Goal: Task Accomplishment & Management: Manage account settings

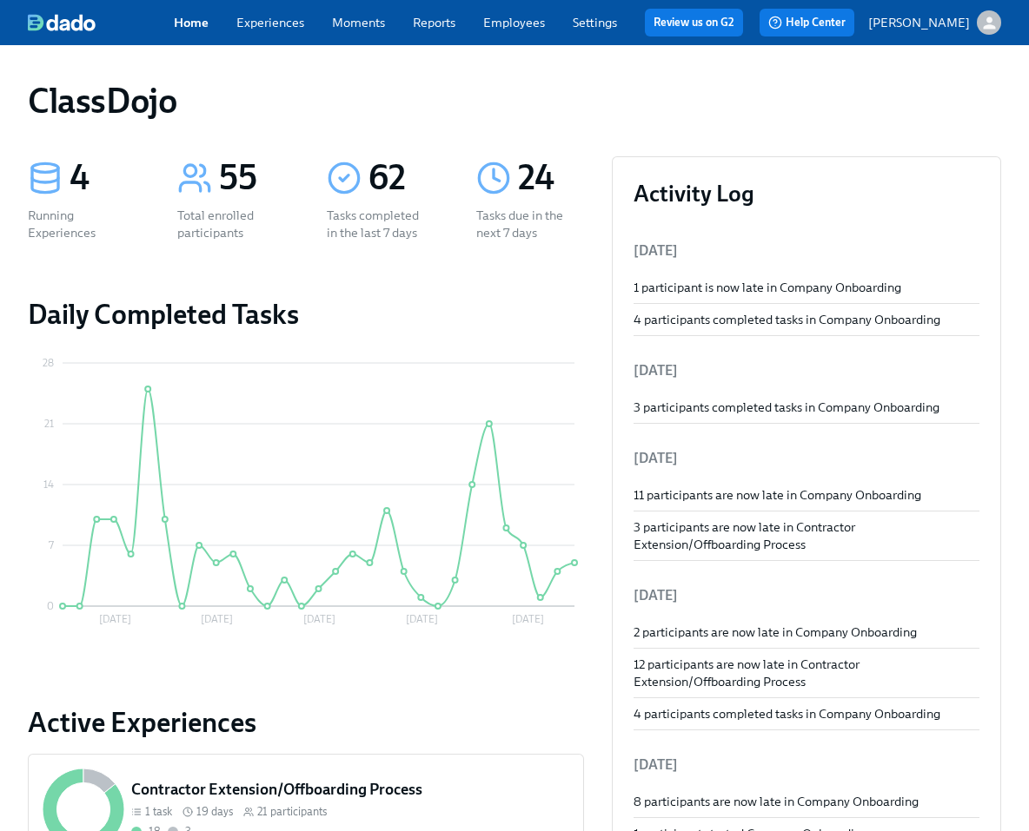
click at [318, 87] on div "ClassDojo" at bounding box center [514, 101] width 973 height 42
click at [272, 16] on link "Experiences" at bounding box center [270, 23] width 68 height 16
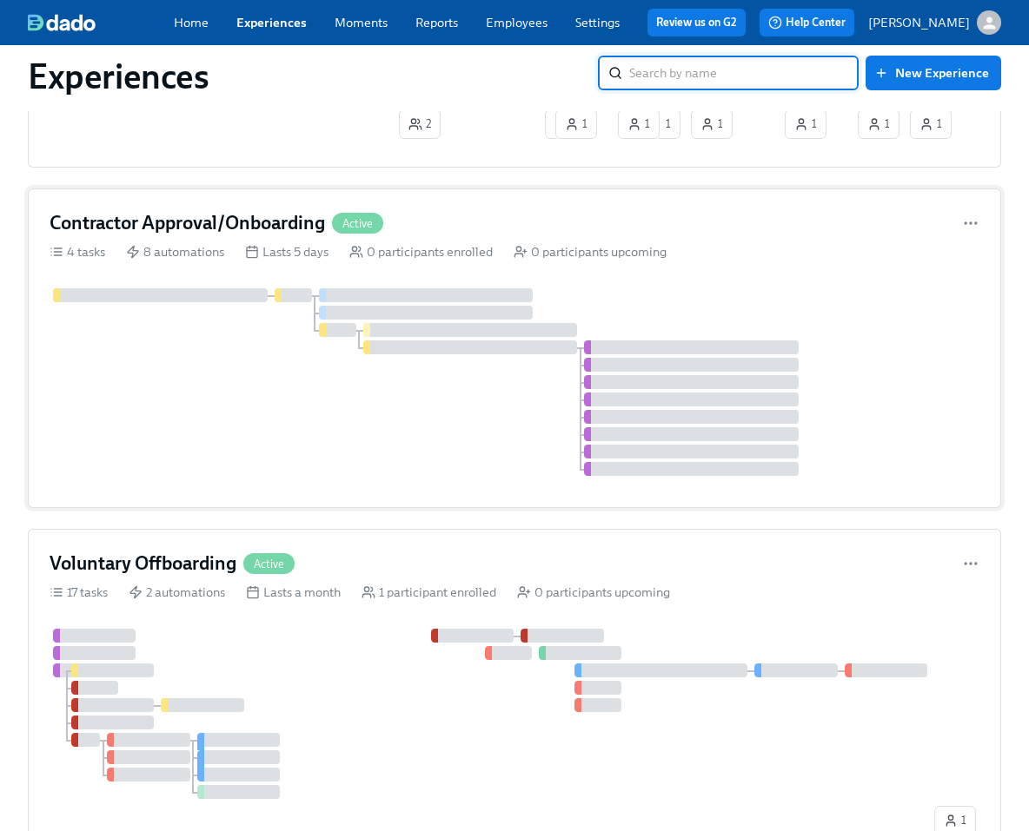
scroll to position [500, 0]
click at [276, 429] on div at bounding box center [515, 381] width 930 height 188
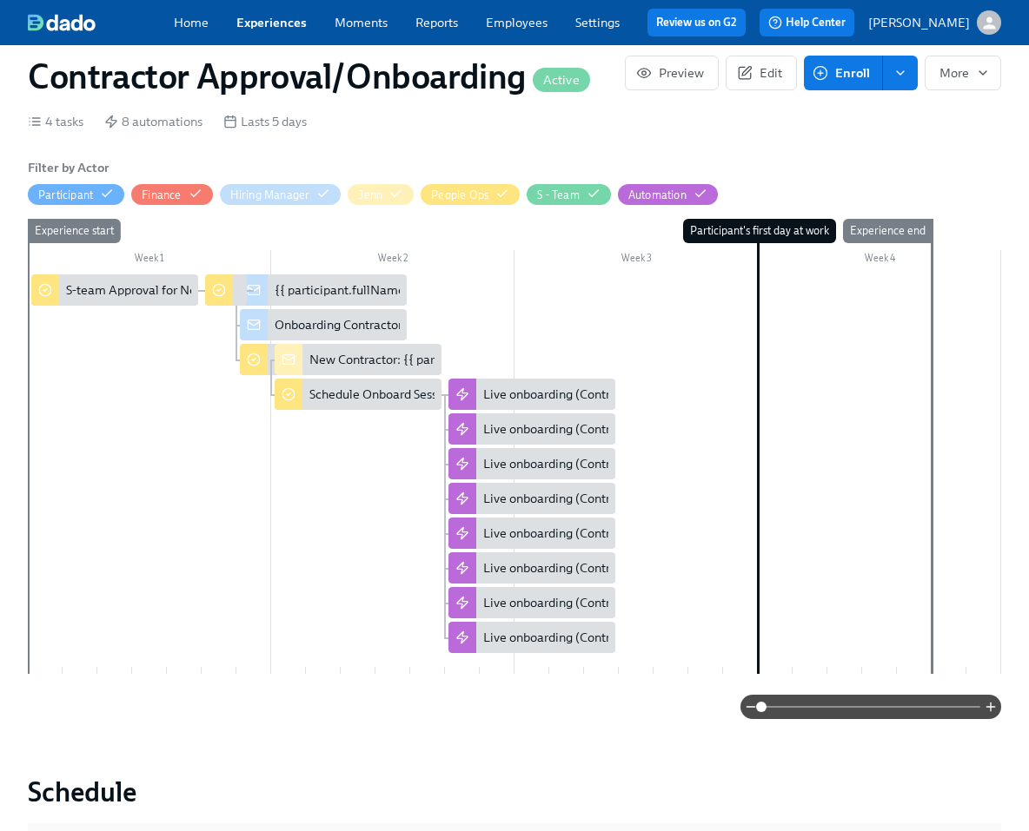
scroll to position [291, 0]
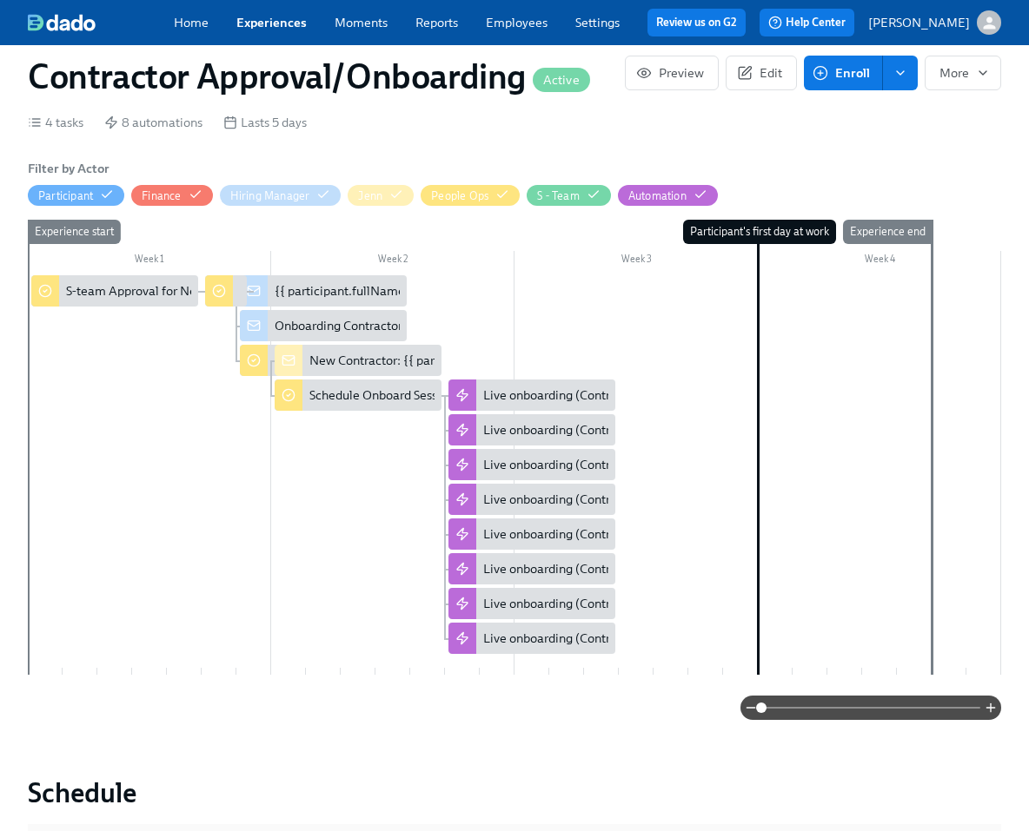
click at [796, 705] on span at bounding box center [870, 708] width 219 height 24
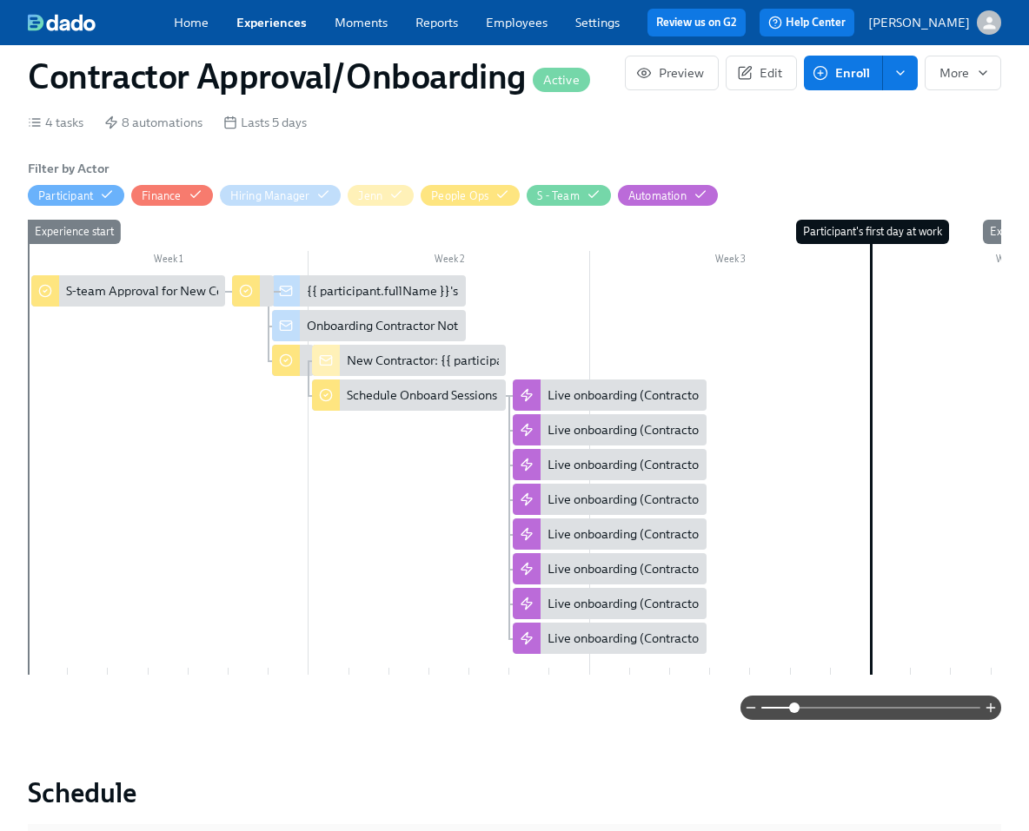
click at [845, 711] on span at bounding box center [870, 708] width 219 height 24
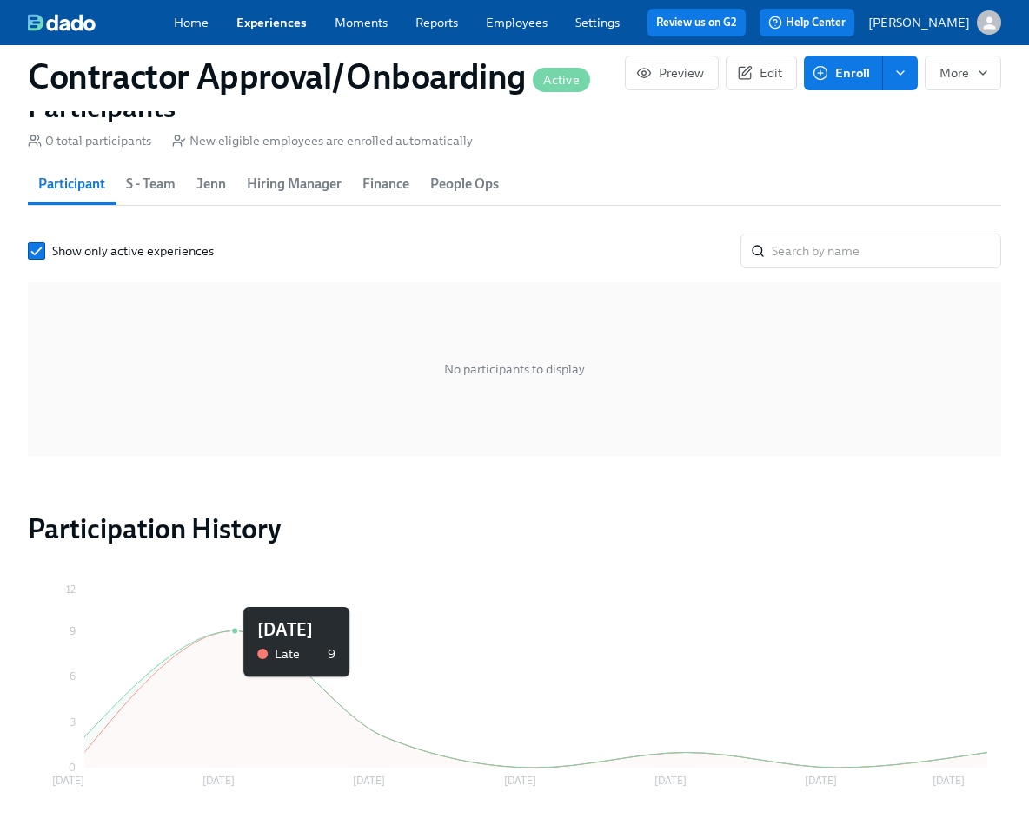
scroll to position [1237, 0]
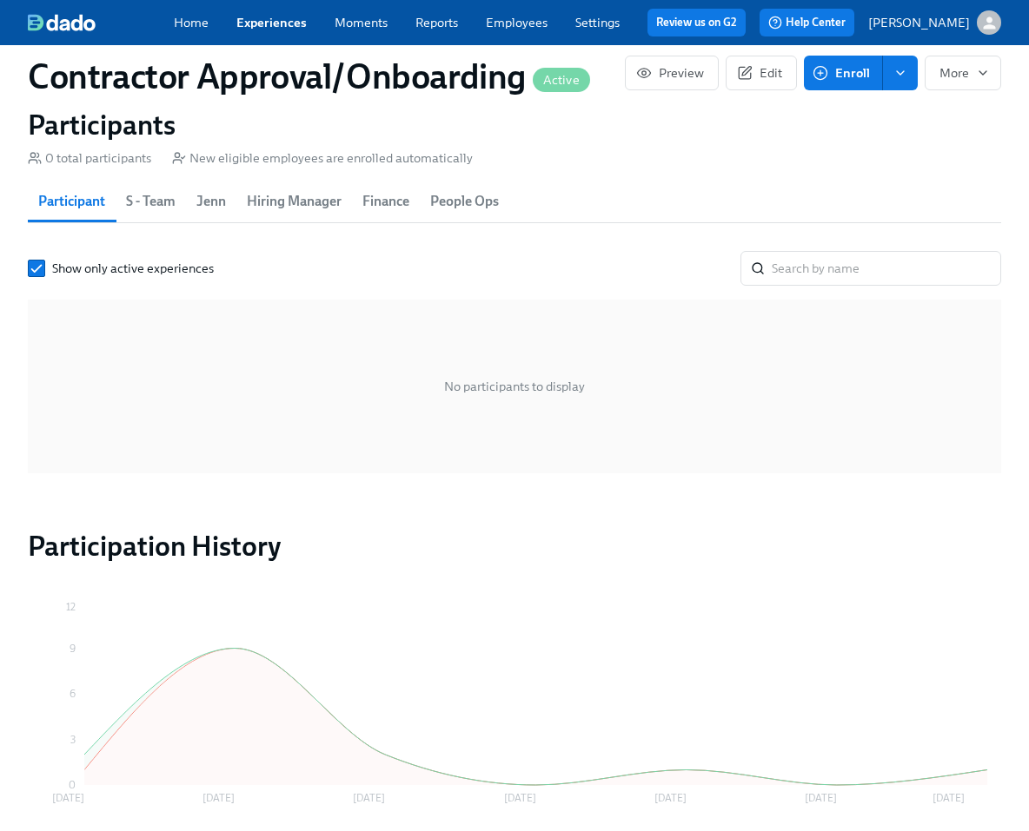
click at [156, 214] on span "S - Team" at bounding box center [151, 201] width 50 height 24
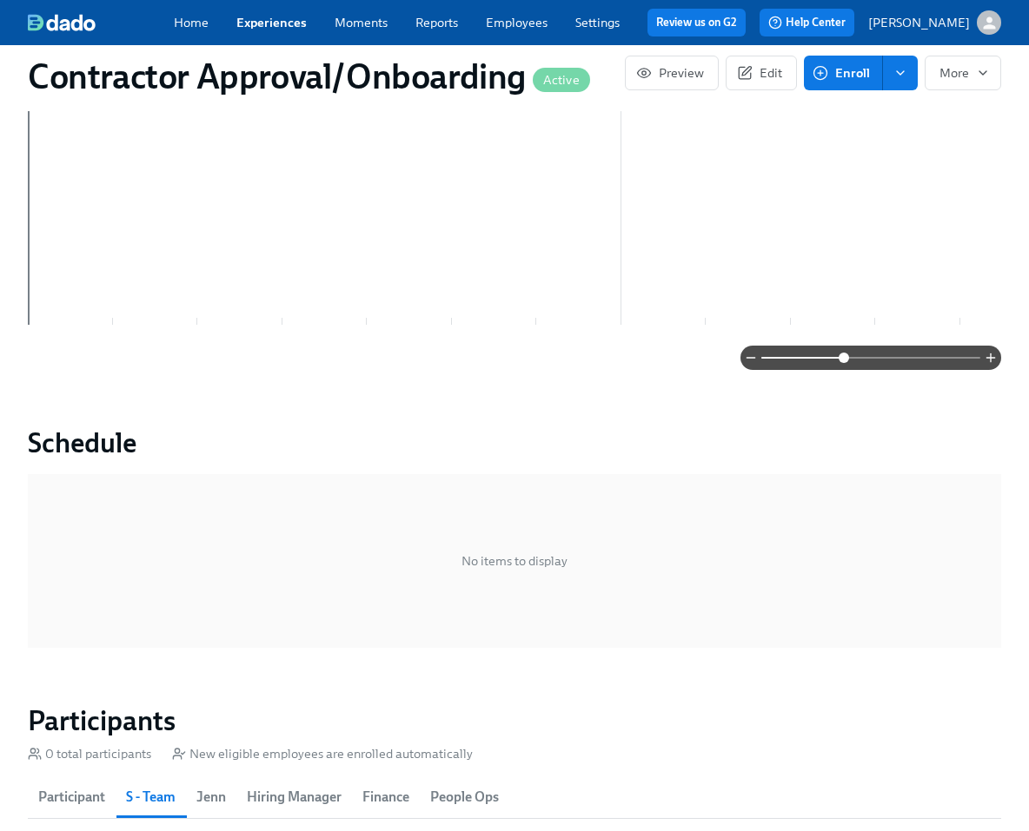
scroll to position [85, 0]
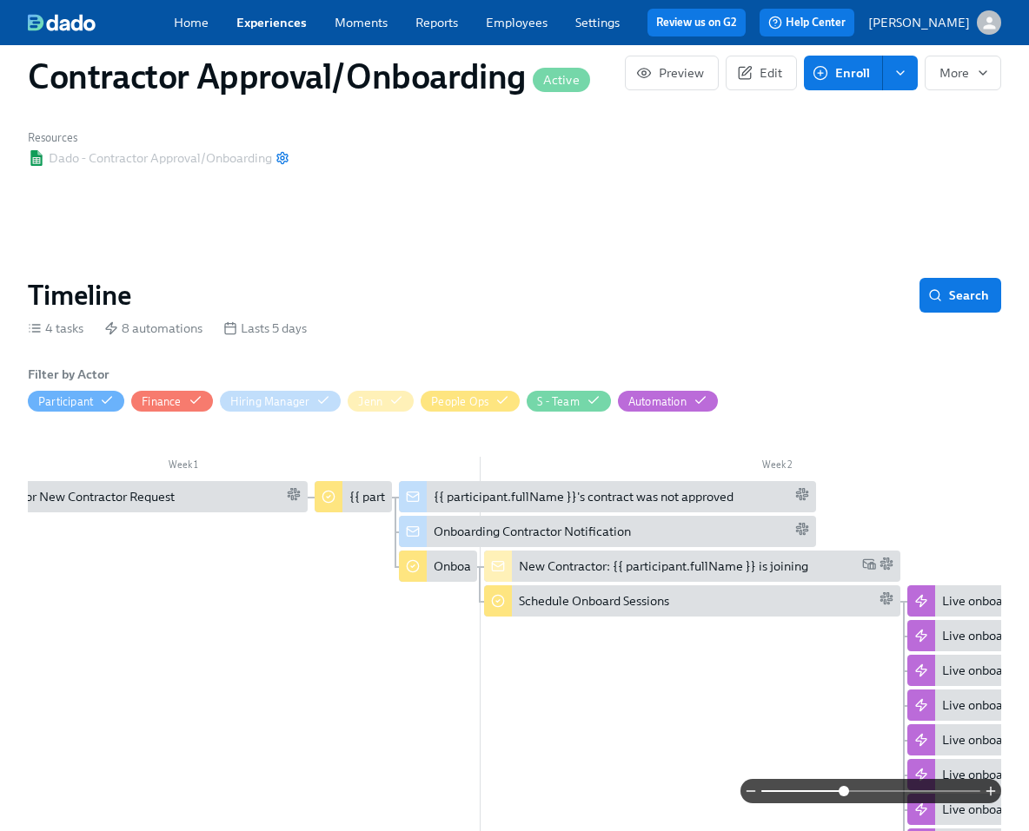
scroll to position [0, 0]
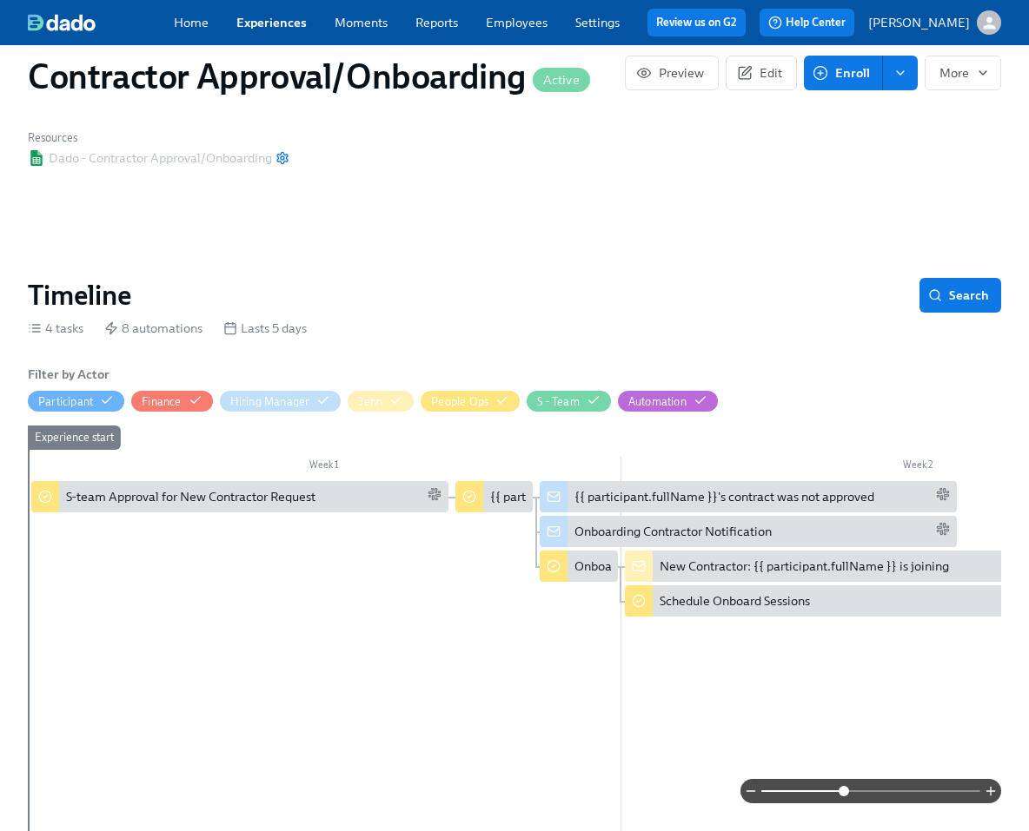
click at [148, 161] on div "Dado - Contractor Approval/Onboarding" at bounding box center [158, 157] width 261 height 17
click at [142, 172] on div "Resources Dado - Contractor Approval/Onboarding" at bounding box center [158, 148] width 282 height 58
click at [593, 31] on div "Home Experiences Moments Reports Employees Settings Review us on G2" at bounding box center [467, 23] width 586 height 28
click at [597, 18] on link "Settings" at bounding box center [597, 23] width 44 height 16
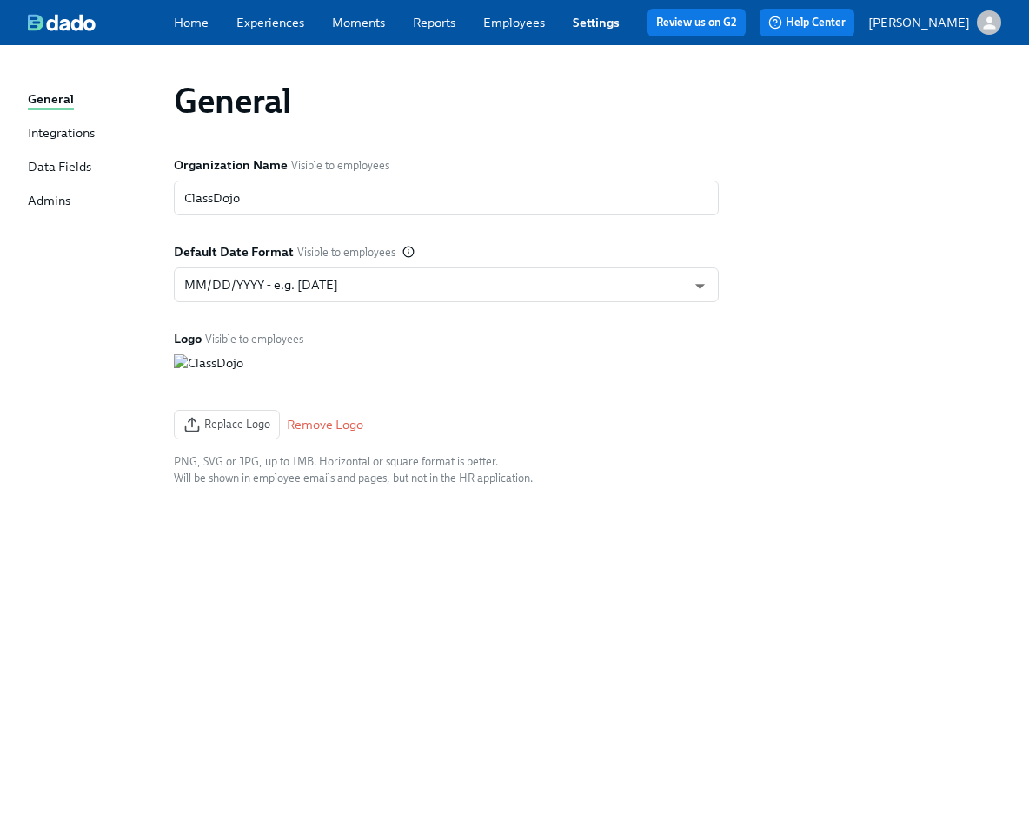
click at [52, 136] on div "Integrations" at bounding box center [61, 134] width 67 height 20
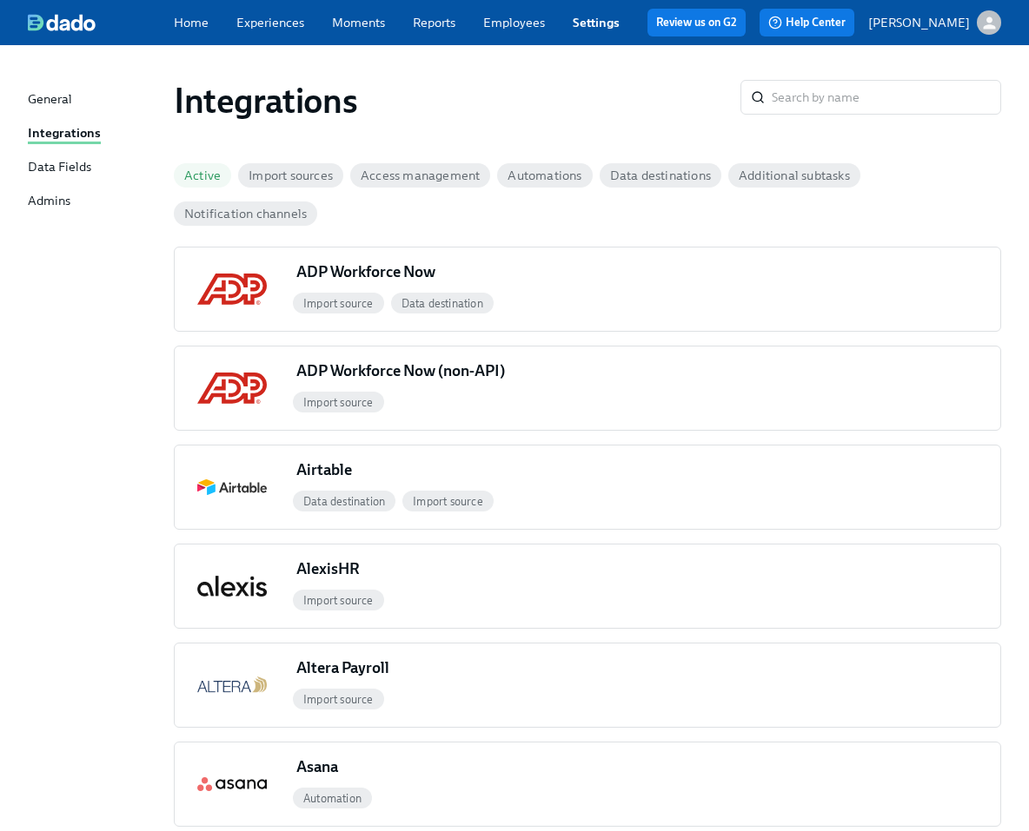
click at [52, 136] on div "Integrations" at bounding box center [64, 134] width 73 height 20
click at [47, 168] on div "Data Fields" at bounding box center [59, 168] width 63 height 20
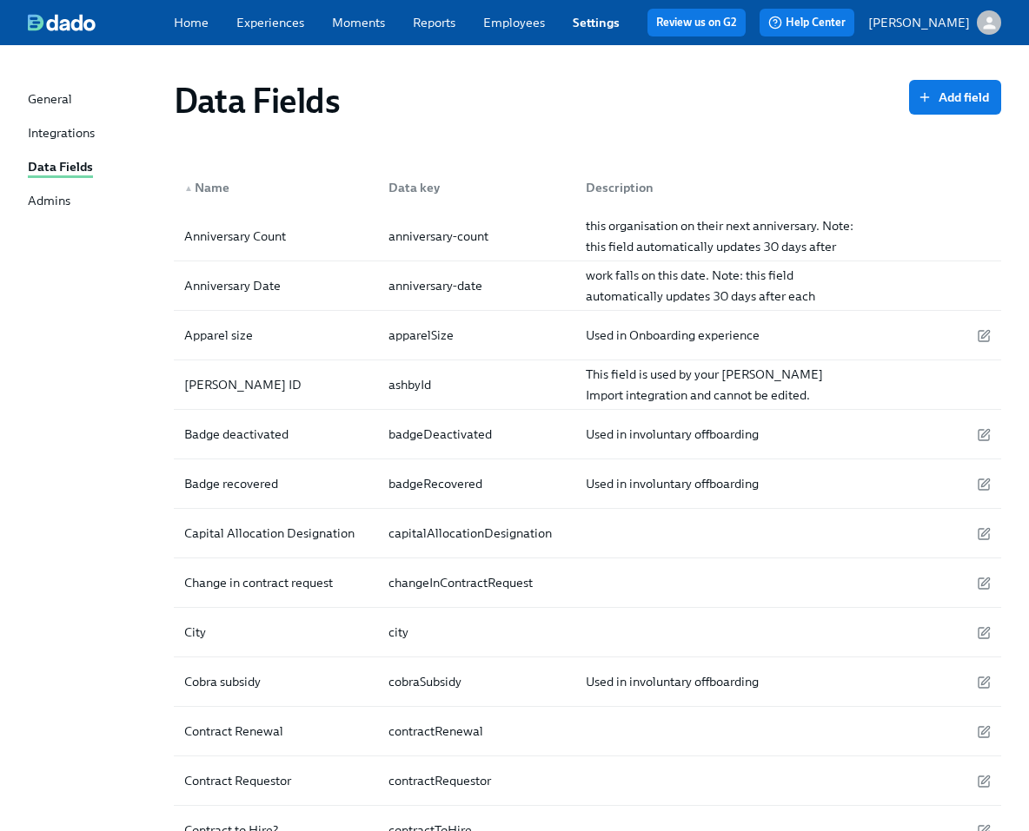
click at [505, 21] on link "Employees" at bounding box center [514, 23] width 62 height 16
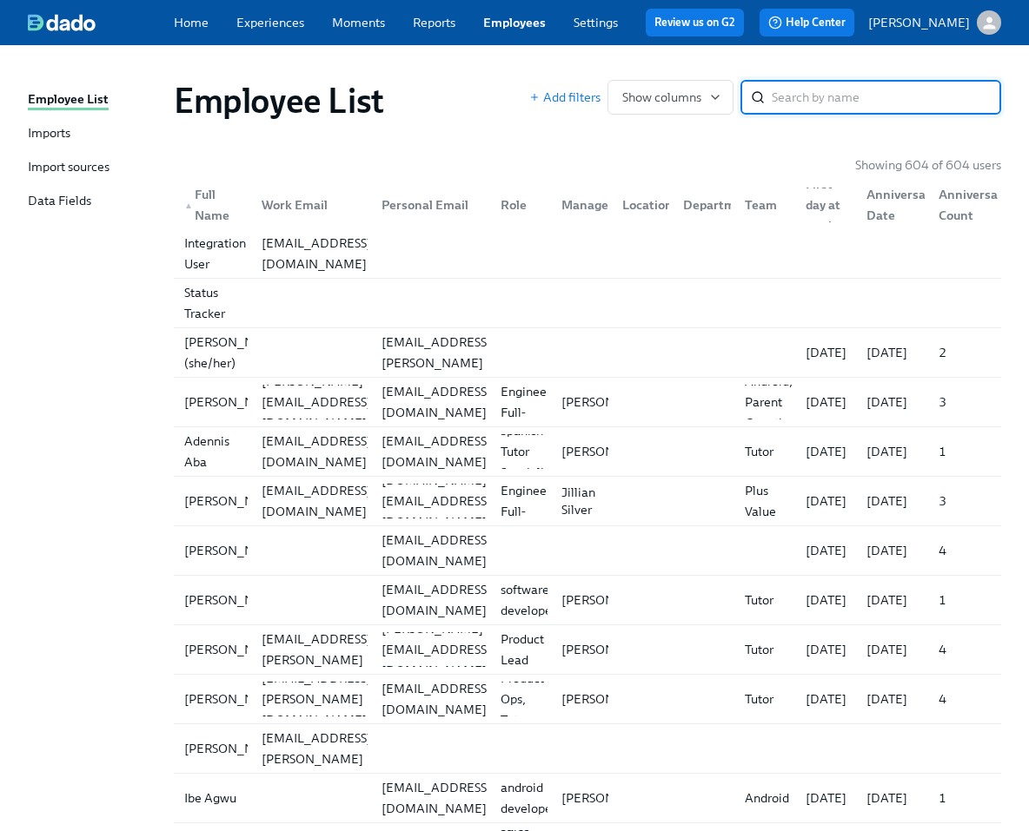
click at [29, 137] on div "Imports" at bounding box center [49, 134] width 43 height 20
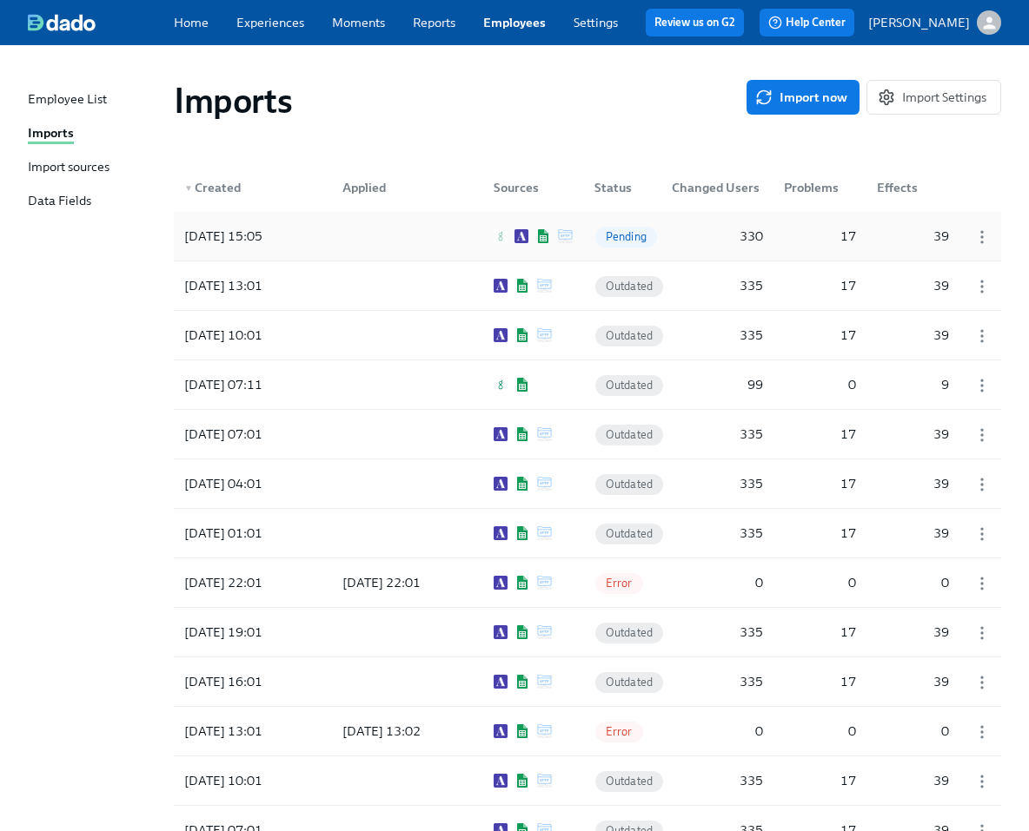
click at [418, 238] on div at bounding box center [403, 236] width 151 height 35
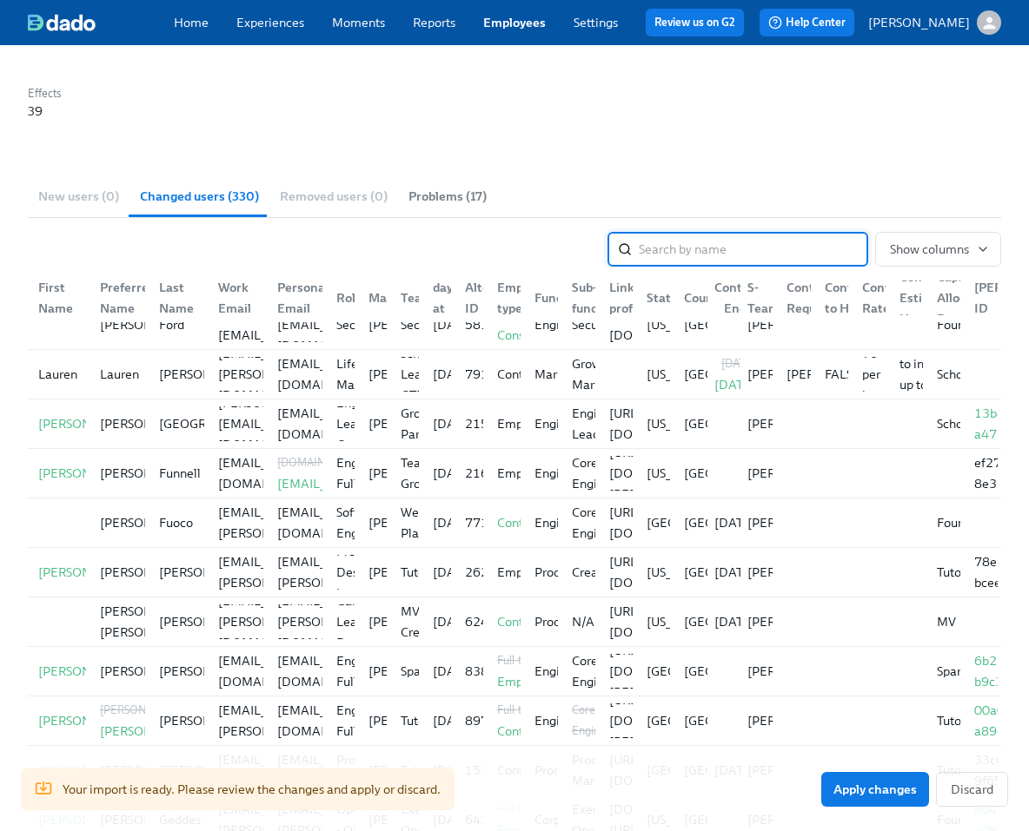
scroll to position [3987, 0]
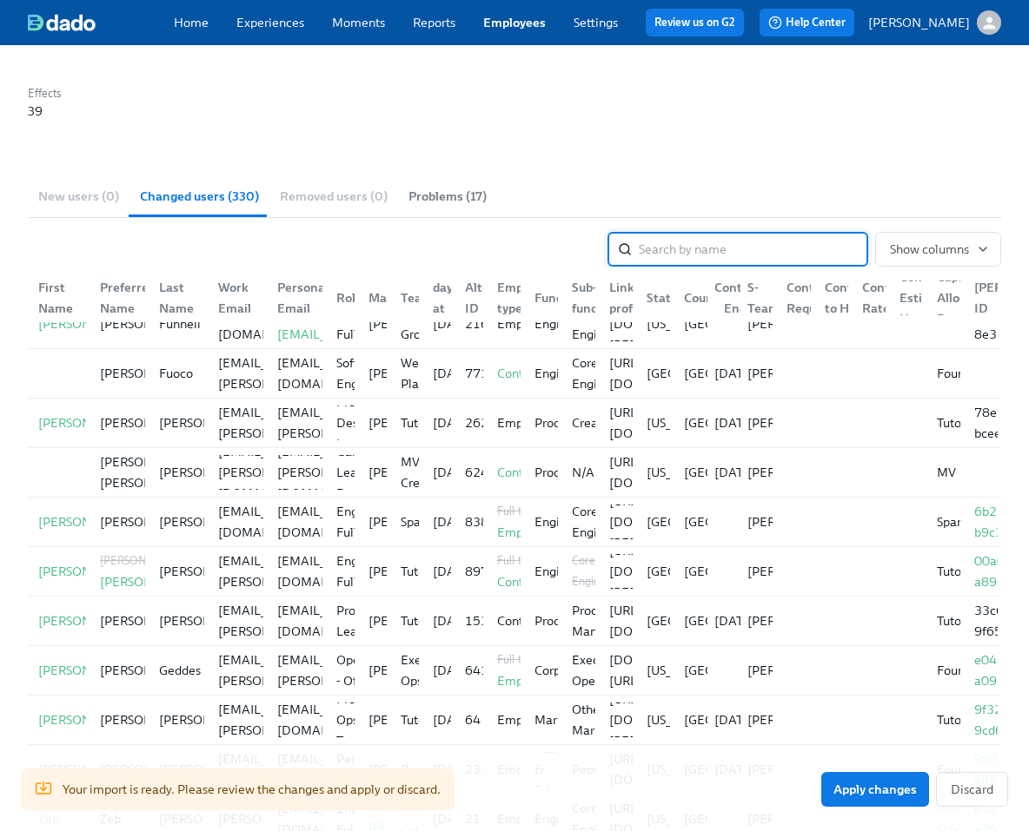
click at [94, 175] on div "New users (0) Changed users (330) Removed users (0) Problems (17)" at bounding box center [514, 196] width 973 height 42
click at [58, 175] on div "New users (0) Changed users (330) Removed users (0) Problems (17)" at bounding box center [514, 196] width 973 height 42
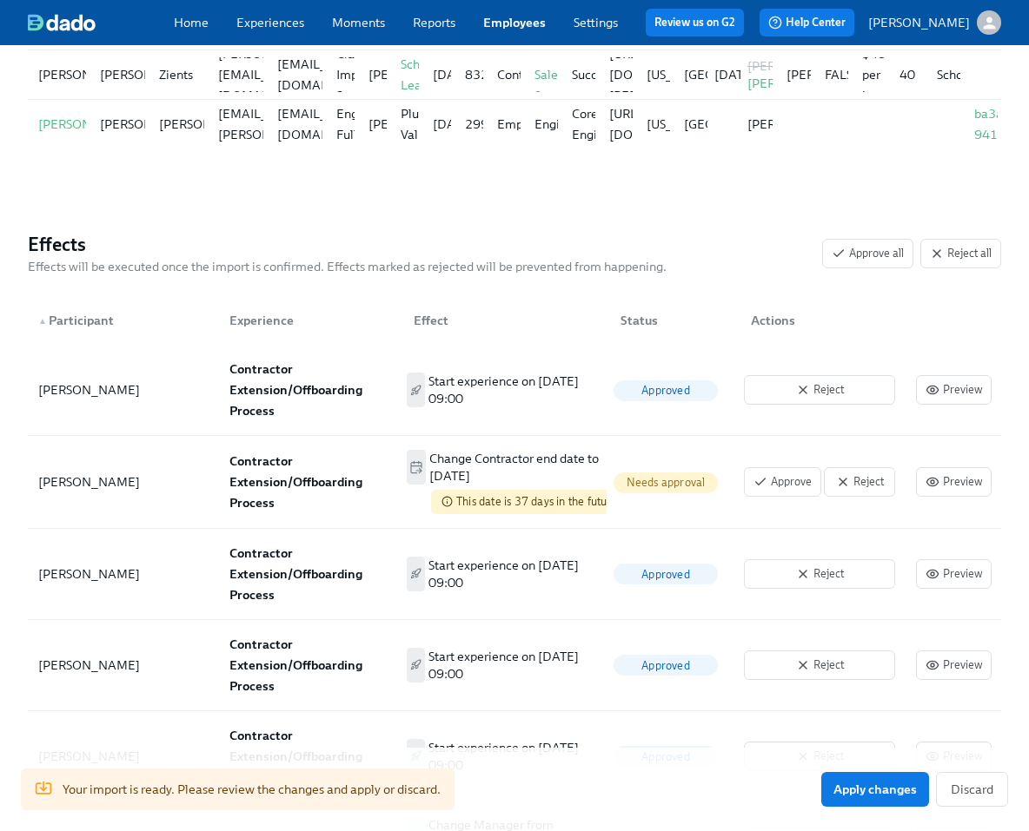
scroll to position [920, 0]
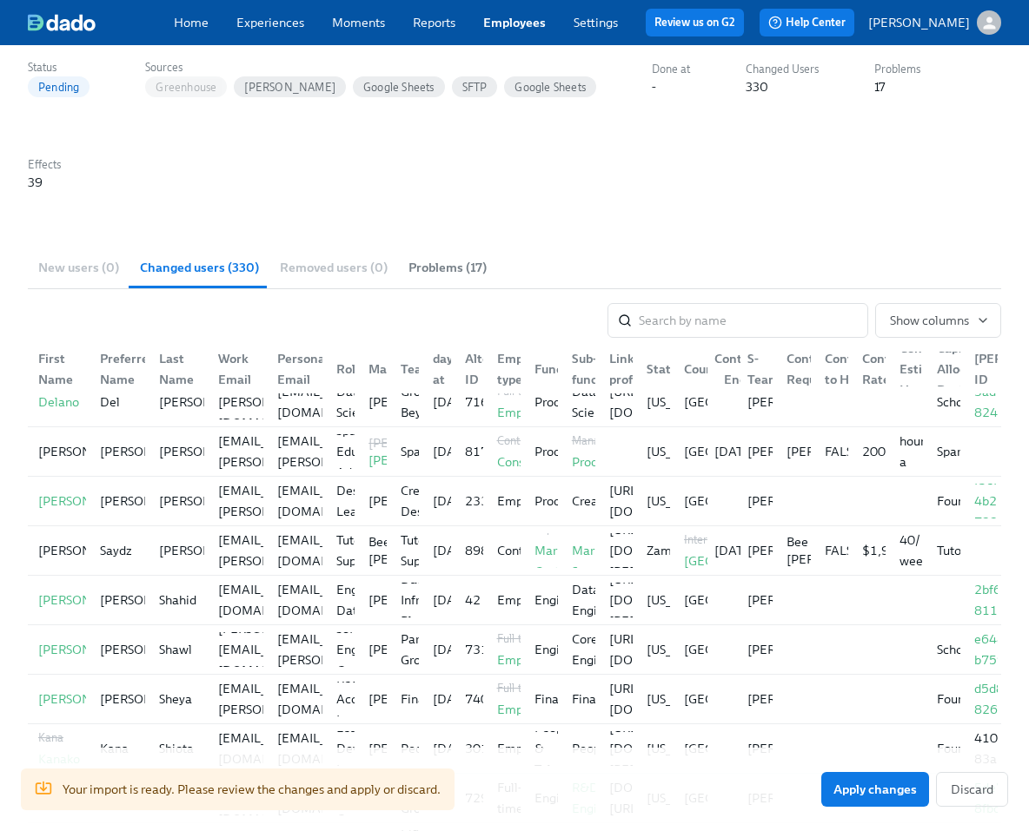
scroll to position [9353, 0]
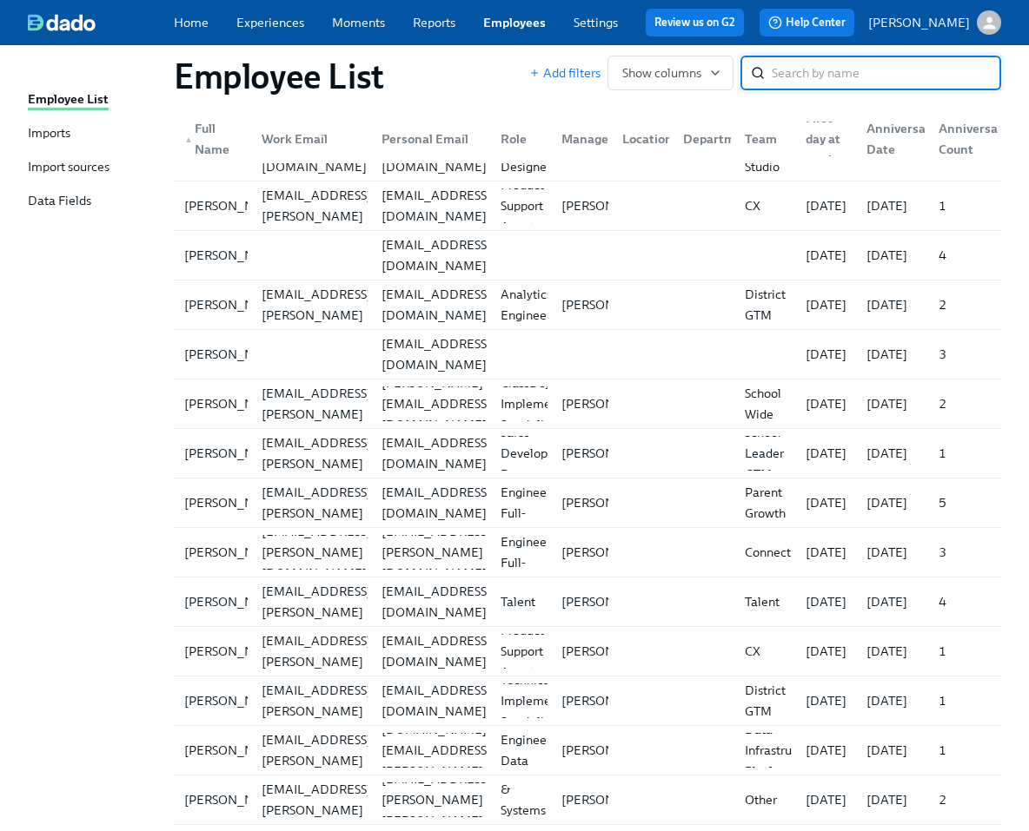
scroll to position [20872, 0]
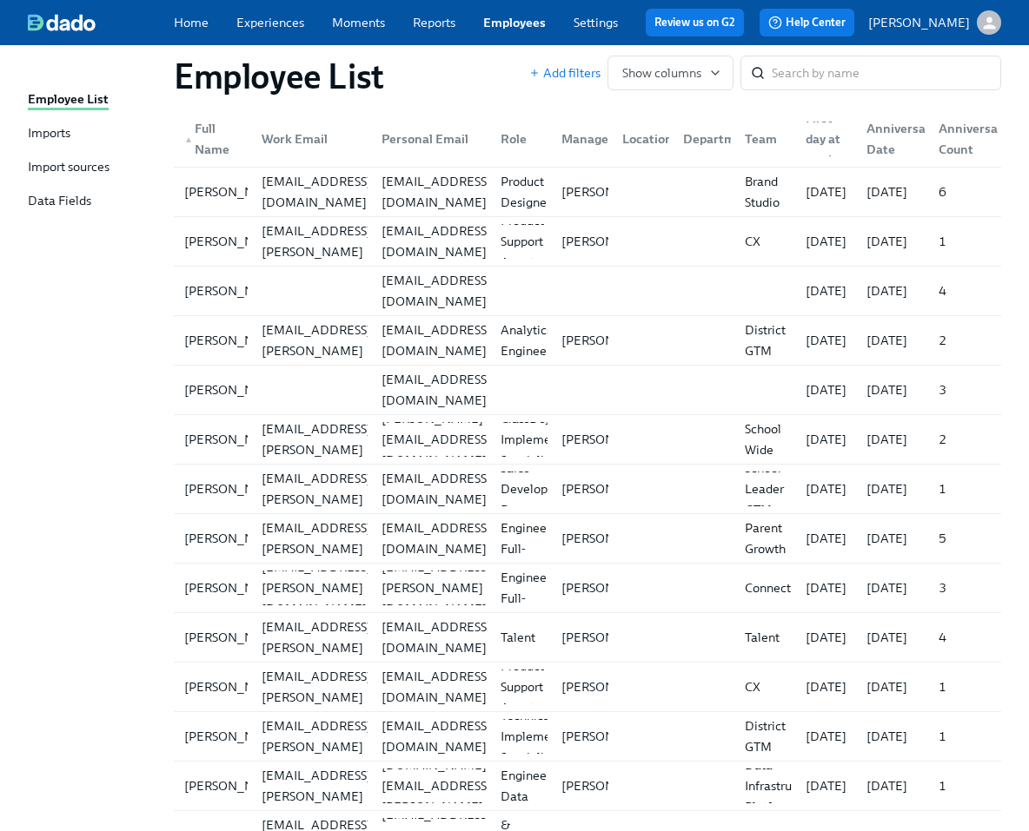
click at [82, 122] on div "Employee List Imports Import sources Data Fields" at bounding box center [101, 158] width 146 height 136
click at [43, 150] on div "Employee List Imports Import sources Data Fields" at bounding box center [101, 158] width 146 height 136
click at [50, 131] on div "Imports" at bounding box center [49, 134] width 43 height 20
